Goal: Transaction & Acquisition: Purchase product/service

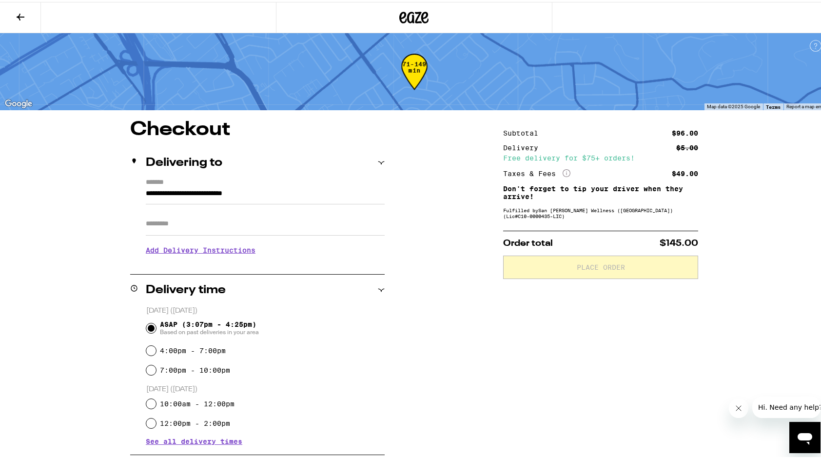
click at [19, 15] on icon at bounding box center [21, 15] width 8 height 7
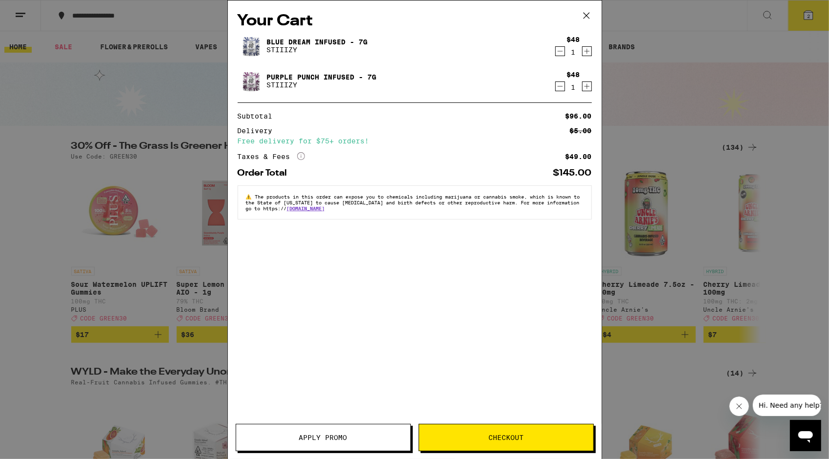
click at [585, 16] on icon at bounding box center [586, 15] width 15 height 15
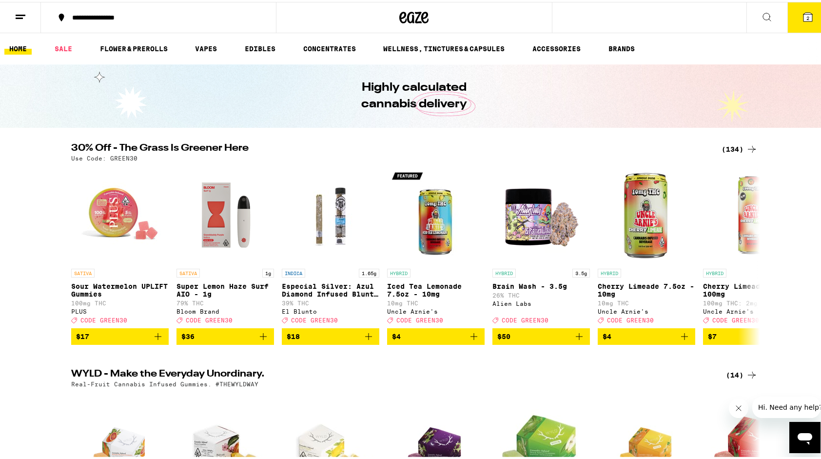
click at [749, 148] on icon at bounding box center [752, 147] width 12 height 12
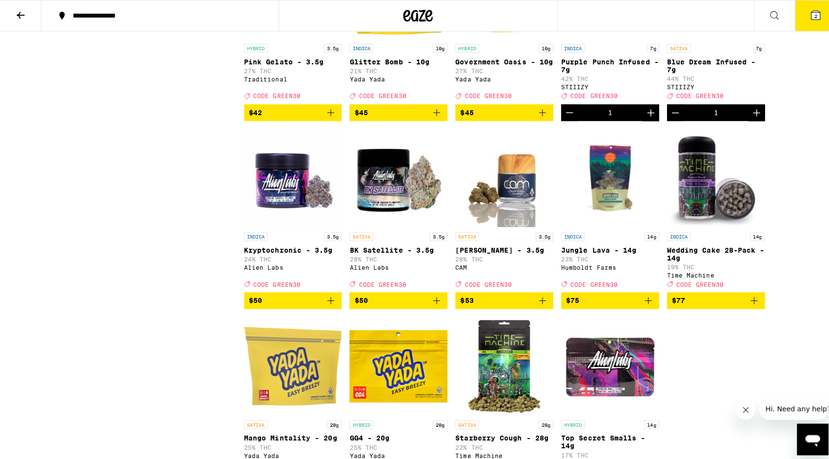
scroll to position [4678, 0]
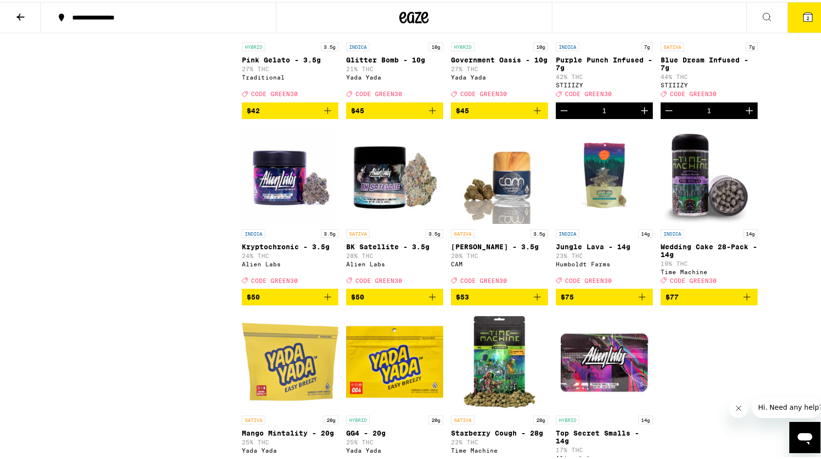
click at [806, 22] on button "2" at bounding box center [808, 15] width 41 height 30
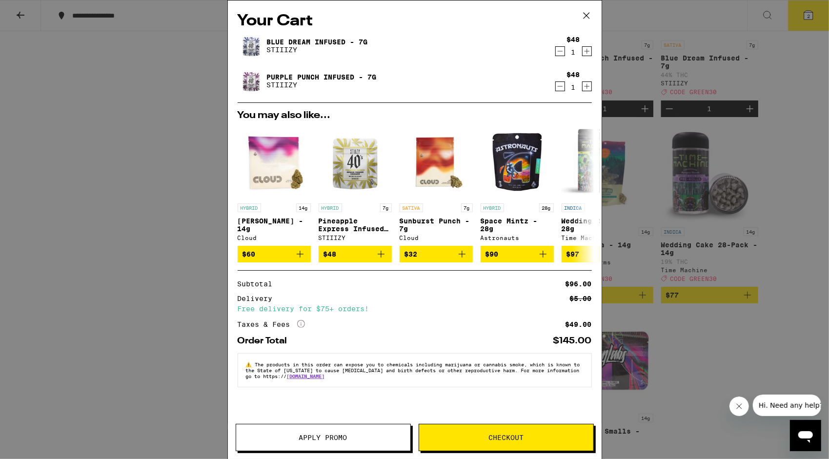
click at [562, 51] on icon "Decrement" at bounding box center [560, 51] width 9 height 12
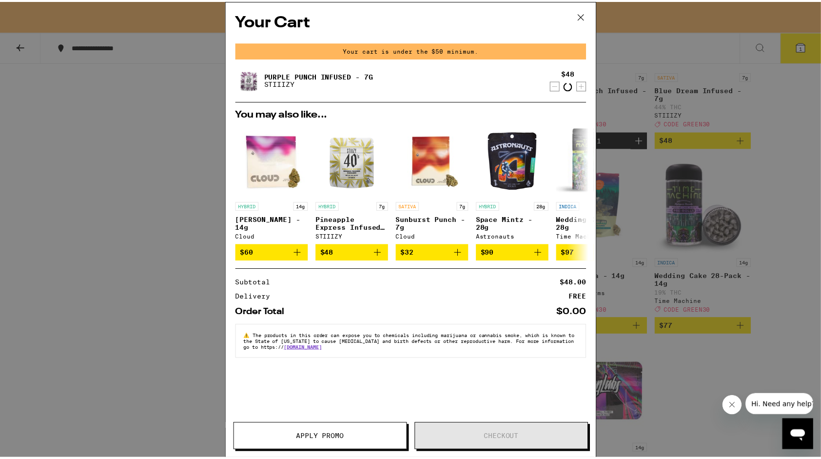
scroll to position [4709, 0]
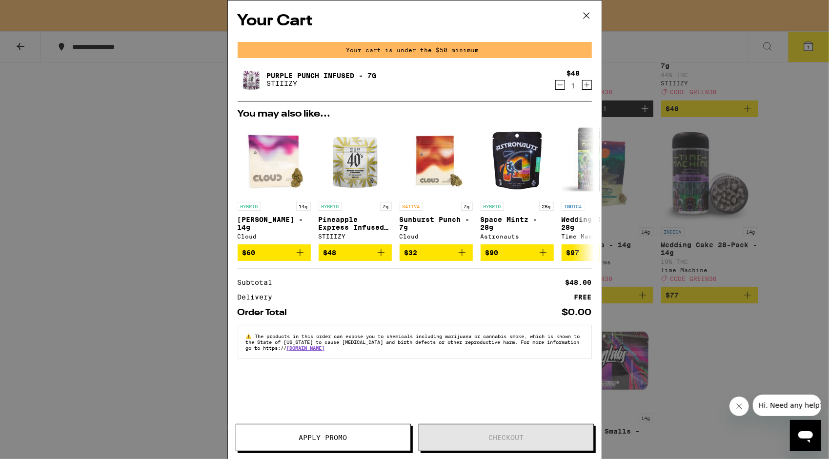
click at [785, 174] on div "Your Cart Your cart is under the $50 minimum. Purple Punch Infused - 7g STIIIZY…" at bounding box center [414, 229] width 829 height 459
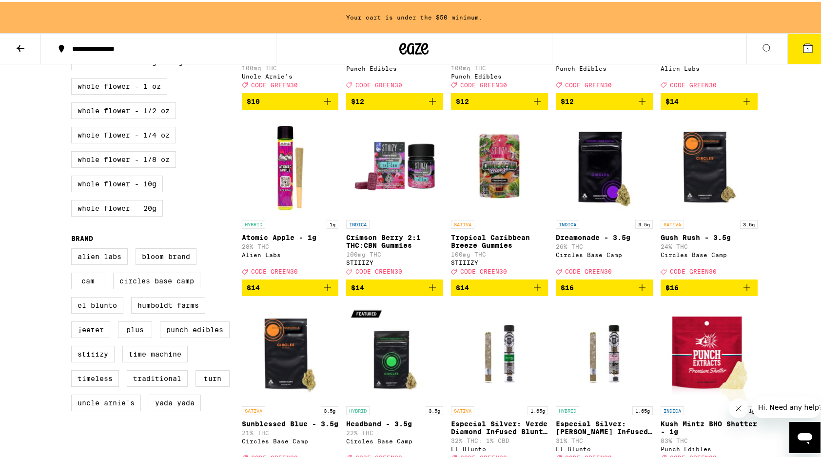
scroll to position [281, 0]
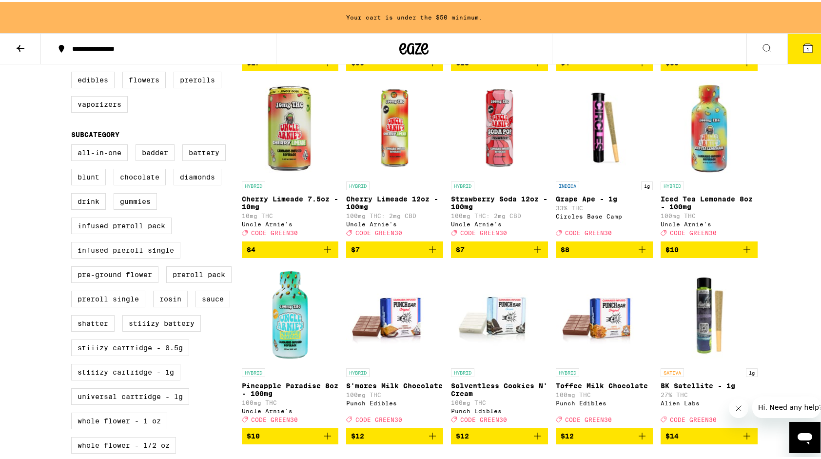
click at [322, 254] on icon "Add to bag" at bounding box center [328, 248] width 12 height 12
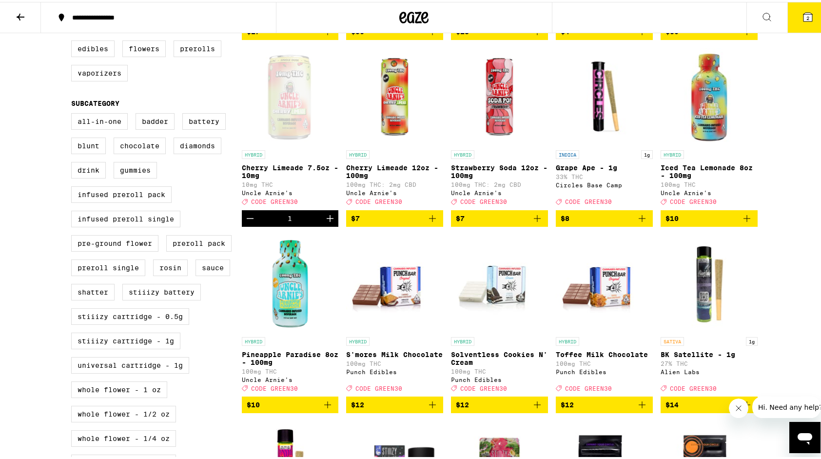
scroll to position [250, 0]
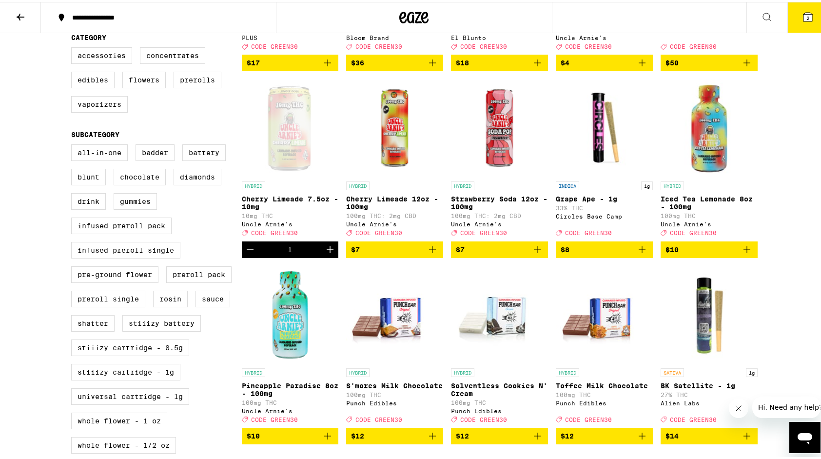
click at [324, 254] on icon "Increment" at bounding box center [330, 248] width 12 height 12
click at [799, 21] on button "6" at bounding box center [808, 15] width 41 height 30
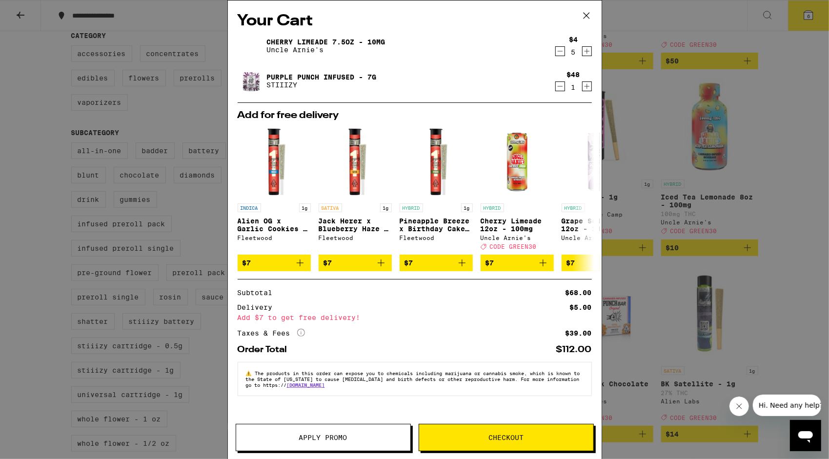
click at [588, 51] on icon "Increment" at bounding box center [586, 51] width 9 height 12
click at [581, 53] on div "$4 6" at bounding box center [573, 46] width 37 height 20
click at [583, 49] on icon "Increment" at bounding box center [586, 51] width 9 height 12
click at [305, 436] on span "Apply Promo" at bounding box center [323, 437] width 48 height 7
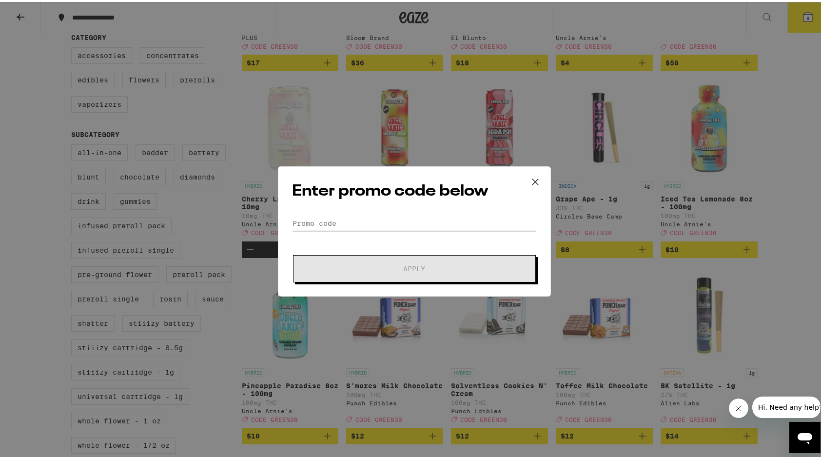
click at [350, 219] on input "Promo Code" at bounding box center [414, 221] width 245 height 15
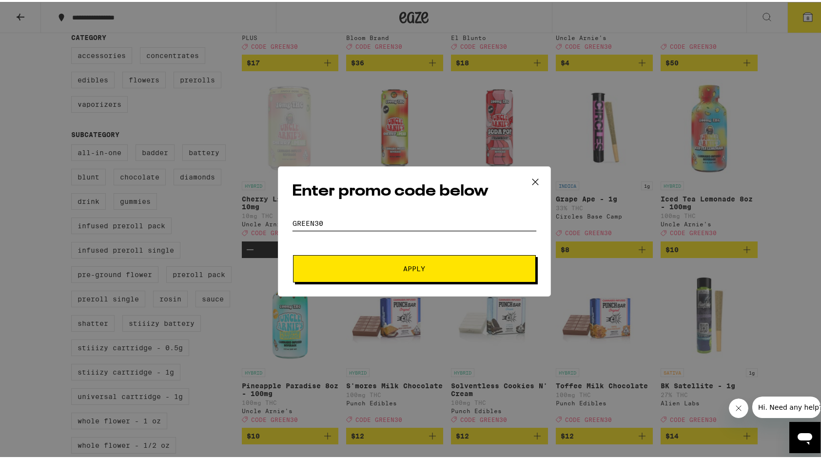
type input "green30"
click at [397, 273] on button "Apply" at bounding box center [414, 266] width 243 height 27
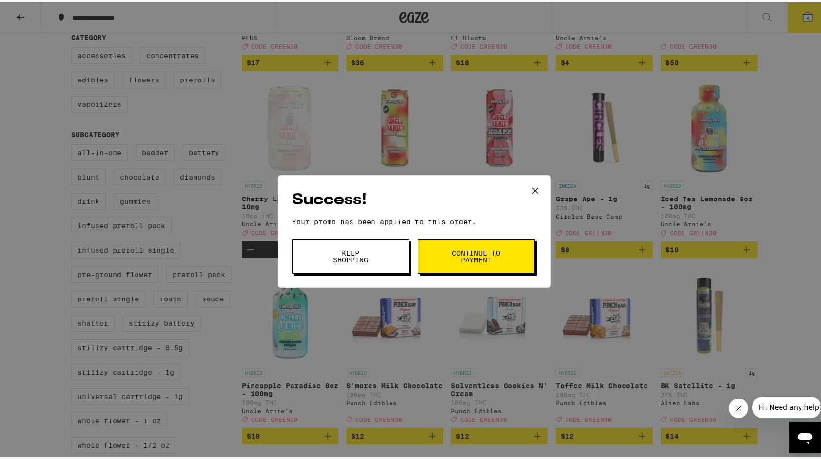
click at [469, 251] on span "Continue to payment" at bounding box center [477, 255] width 50 height 14
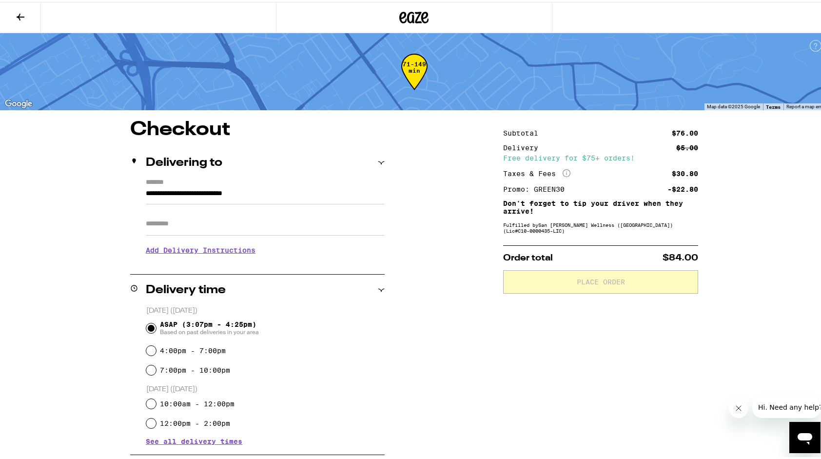
click at [16, 19] on icon at bounding box center [21, 15] width 12 height 12
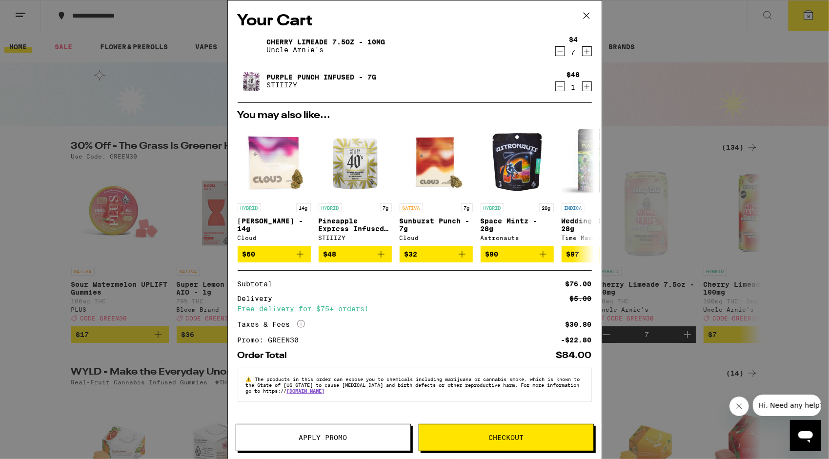
click at [589, 15] on icon at bounding box center [586, 15] width 15 height 15
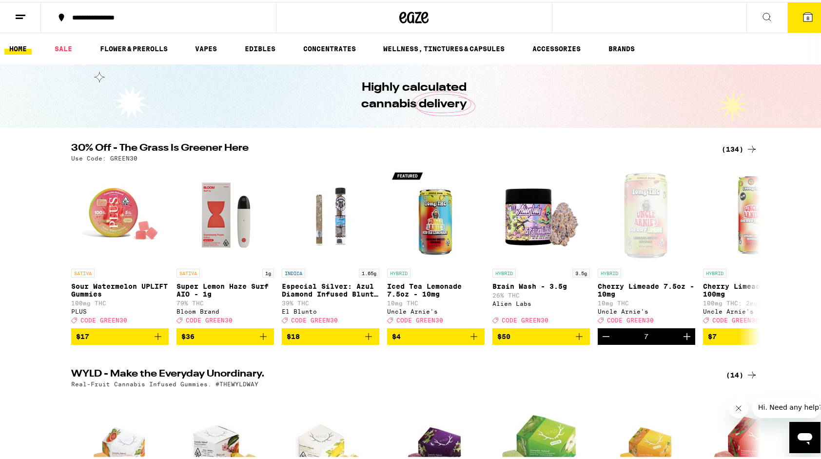
click at [746, 145] on icon at bounding box center [752, 147] width 12 height 12
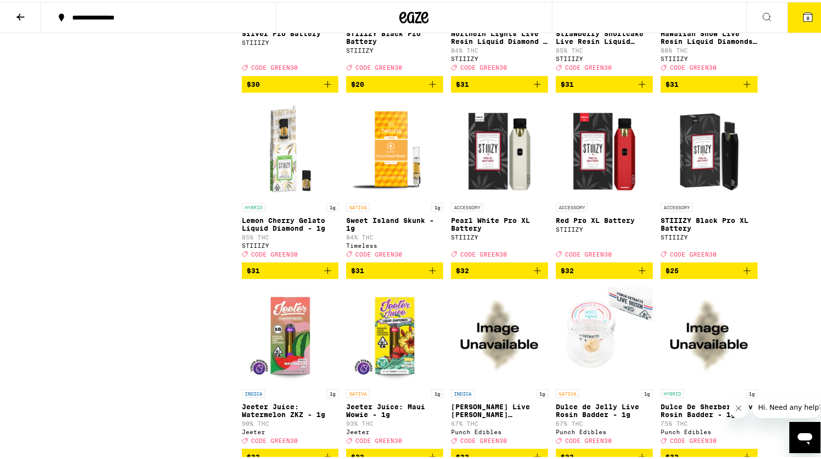
scroll to position [3615, 0]
